Goal: Task Accomplishment & Management: Manage account settings

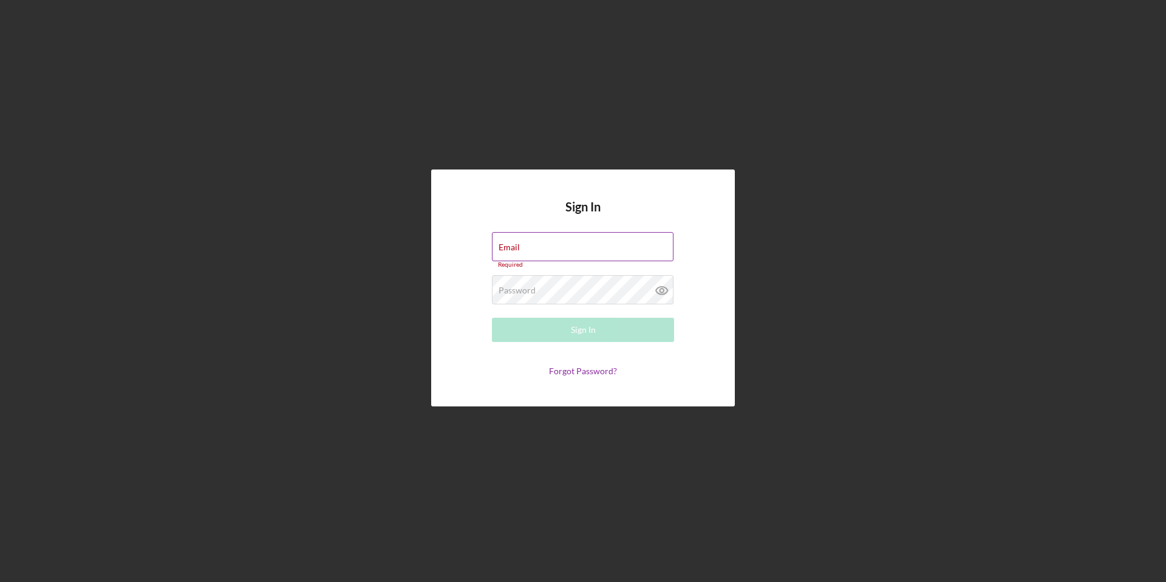
type input "[EMAIL_ADDRESS][DOMAIN_NAME]"
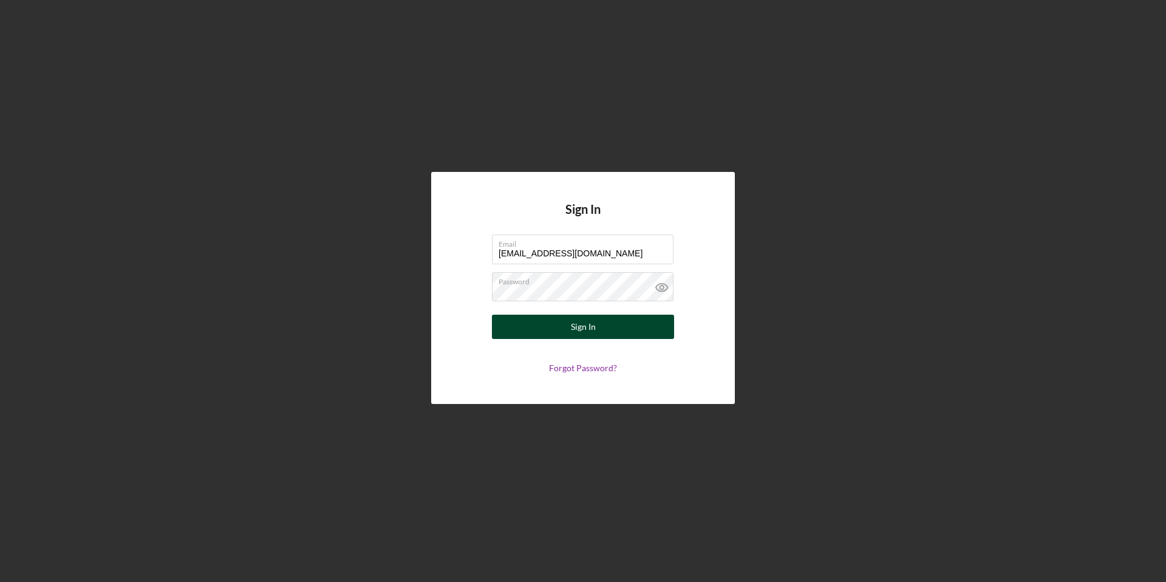
click at [566, 330] on button "Sign In" at bounding box center [583, 327] width 182 height 24
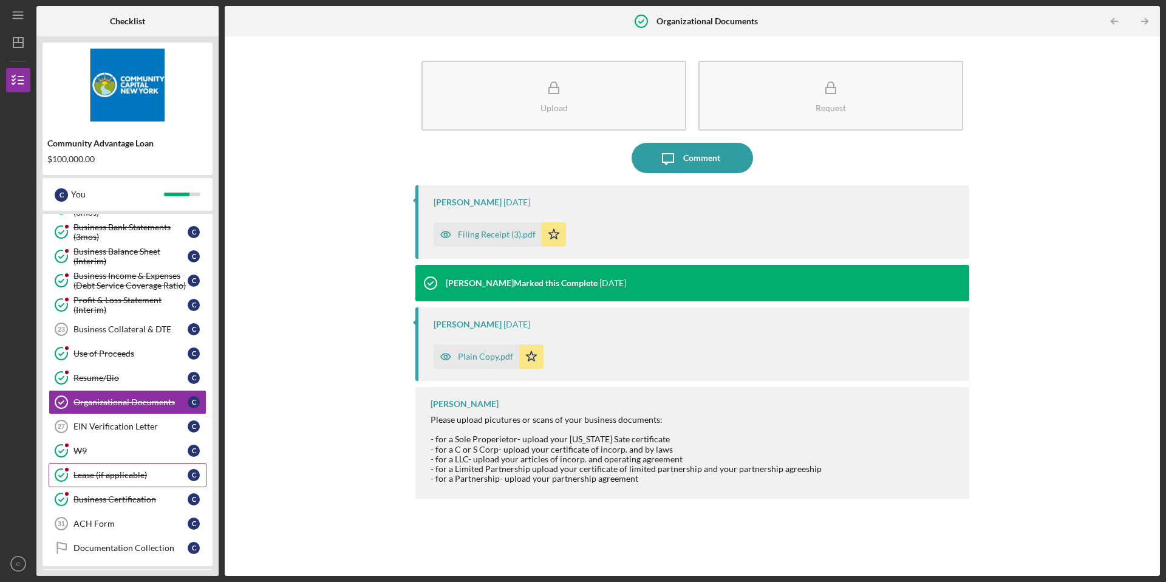
scroll to position [456, 0]
